Goal: Transaction & Acquisition: Purchase product/service

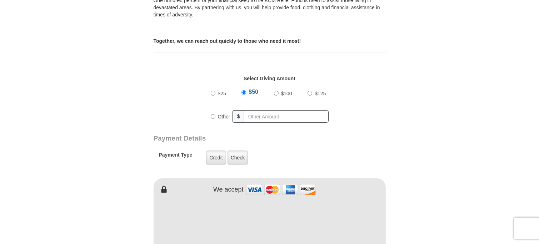
scroll to position [311, 0]
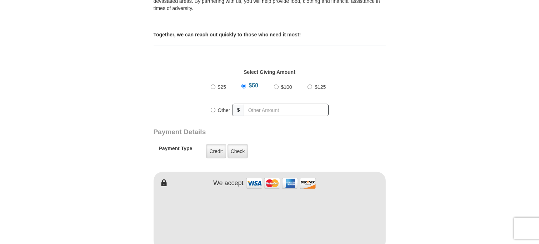
click at [310, 83] on div "$125" at bounding box center [318, 87] width 21 height 18
radio input "true"
click at [274, 104] on input "text" at bounding box center [288, 110] width 82 height 13
click at [212, 147] on label "Credit" at bounding box center [216, 151] width 20 height 14
click at [0, 0] on input "Credit" at bounding box center [0, 0] width 0 height 0
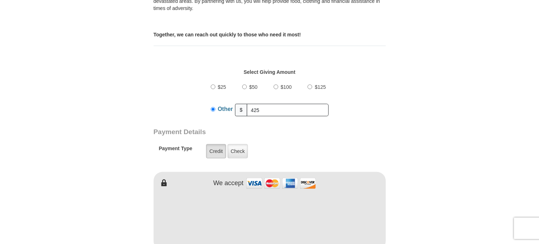
click at [212, 147] on label "Credit" at bounding box center [216, 151] width 20 height 14
click at [0, 0] on input "Credit" at bounding box center [0, 0] width 0 height 0
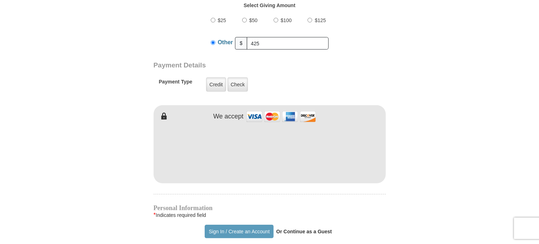
scroll to position [378, 0]
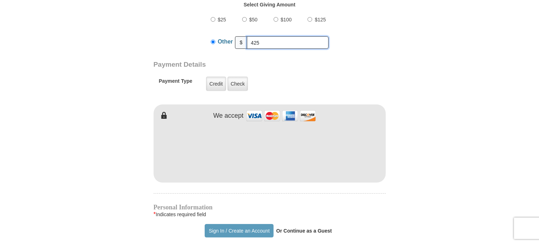
click at [312, 36] on input "425" at bounding box center [288, 42] width 82 height 13
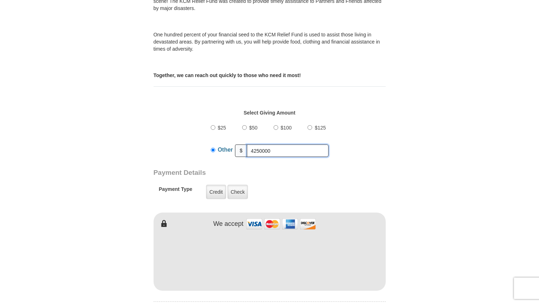
scroll to position [179, 0]
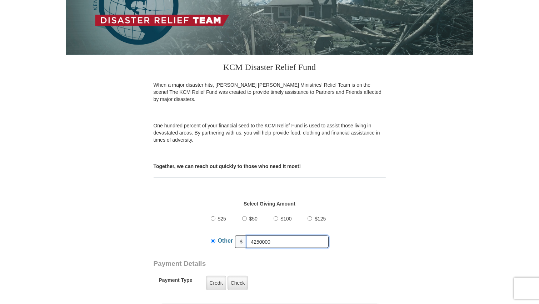
click at [310, 236] on input "4250000" at bounding box center [288, 242] width 82 height 13
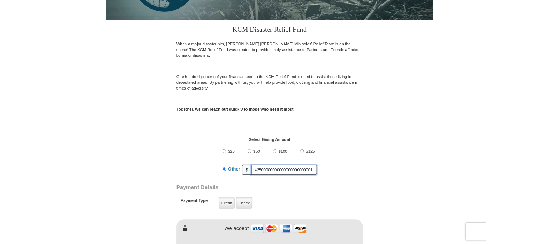
scroll to position [0, 0]
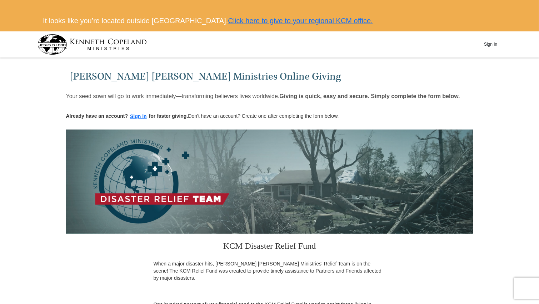
type input "42500000000000000000000001"
click at [337, 0] on p at bounding box center [270, 2] width 464 height 5
